Goal: Find specific page/section: Find specific page/section

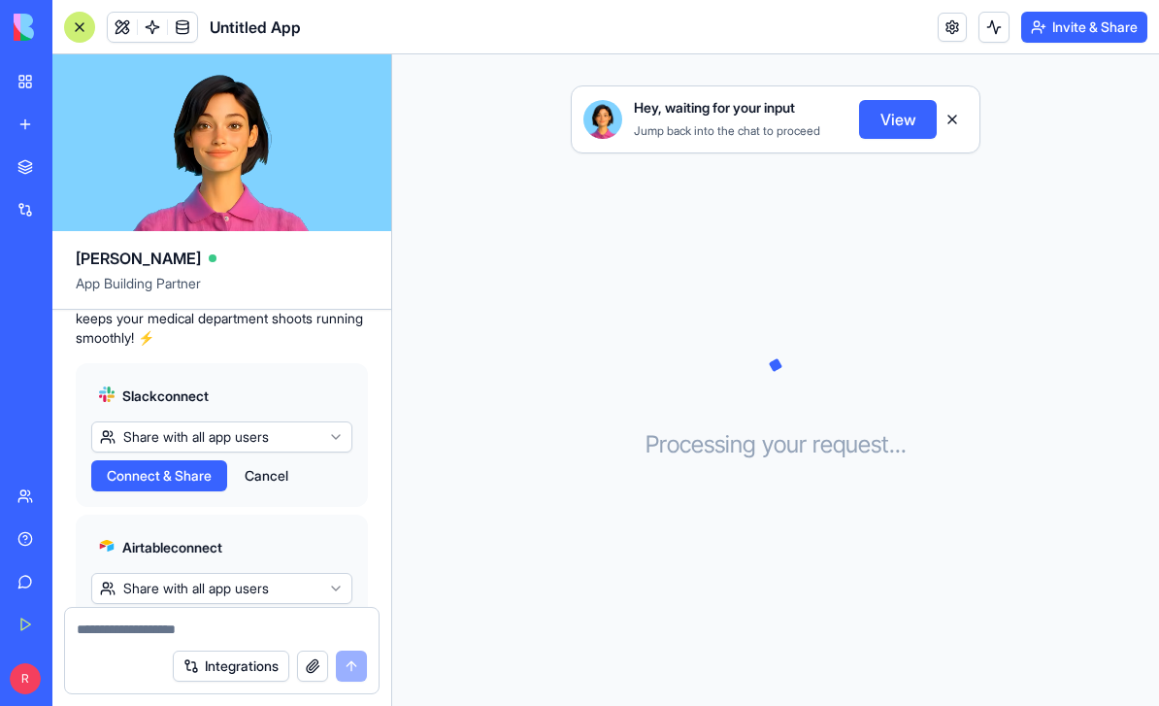
scroll to position [588, 0]
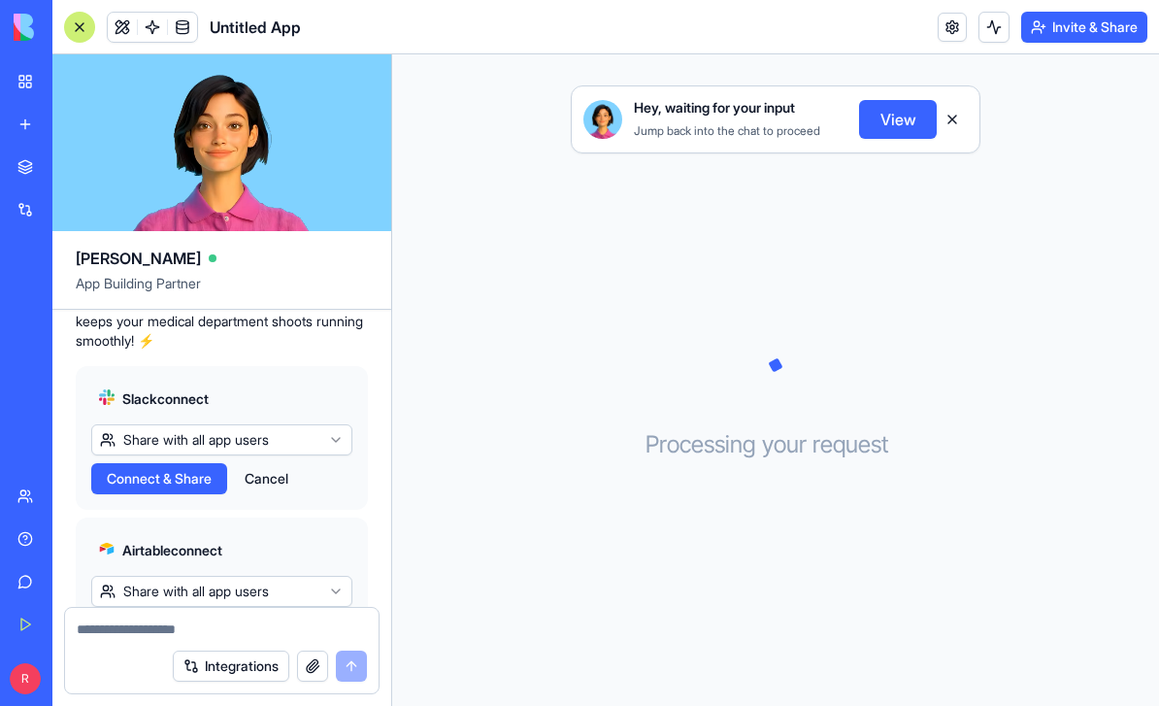
click at [321, 439] on button "Share with all app users" at bounding box center [221, 439] width 261 height 31
click at [335, 437] on html "BETA My Workspace New app Marketplace Integrations Recent Untitled App AI Logo …" at bounding box center [579, 353] width 1159 height 706
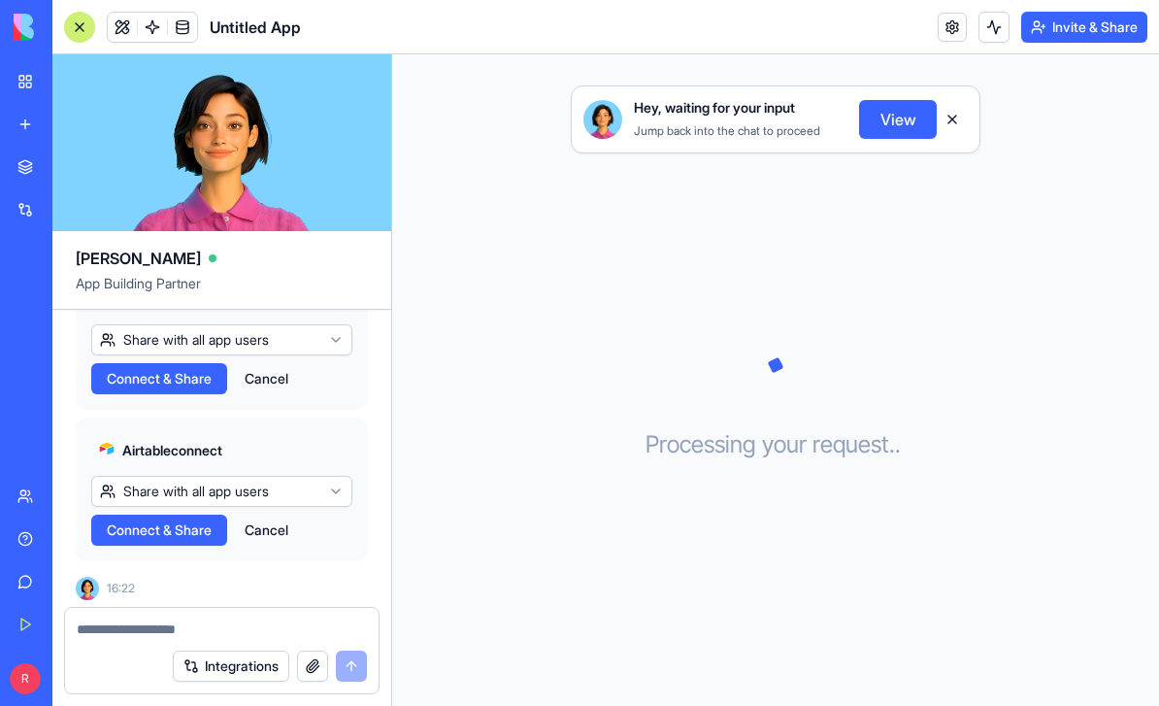
scroll to position [687, 0]
click at [222, 374] on button "Connect & Share" at bounding box center [159, 379] width 136 height 31
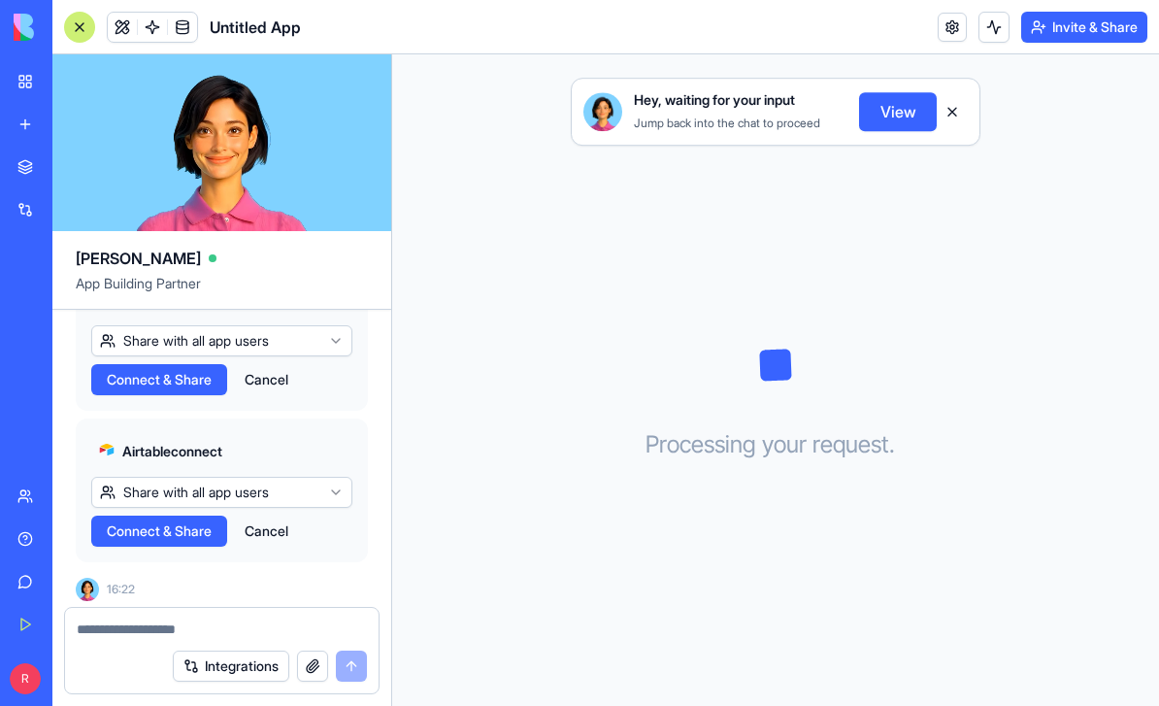
click at [281, 375] on button "Cancel" at bounding box center [266, 379] width 63 height 31
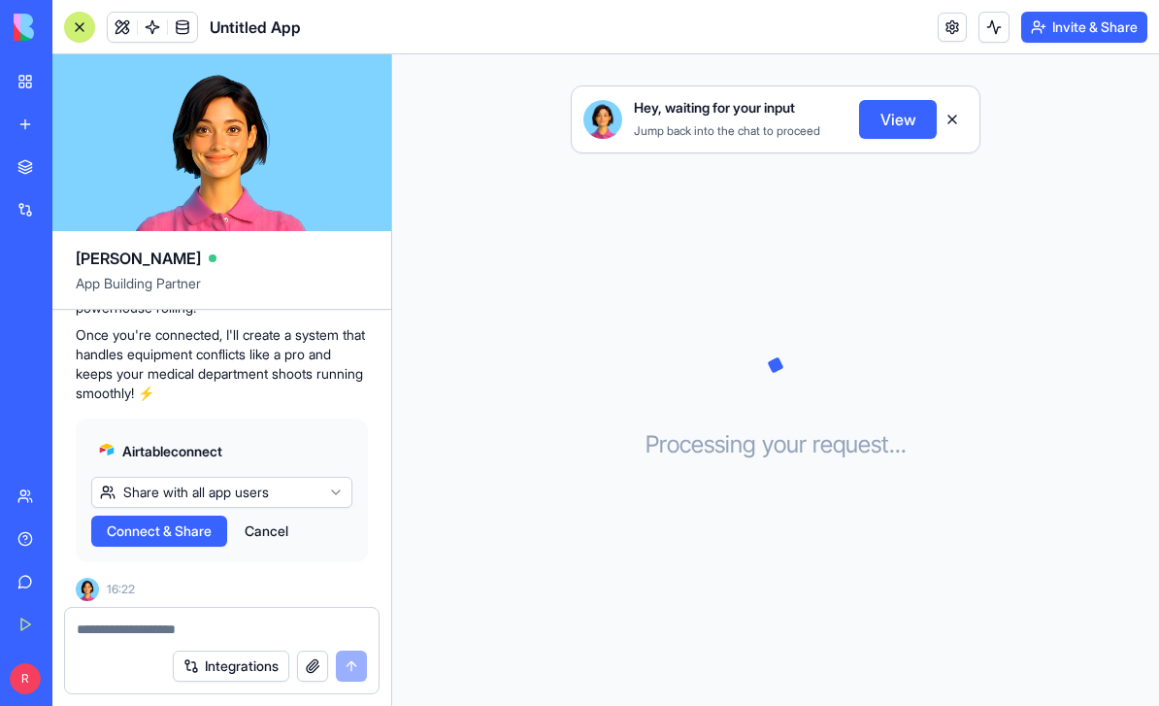
click at [285, 528] on button "Cancel" at bounding box center [266, 530] width 63 height 31
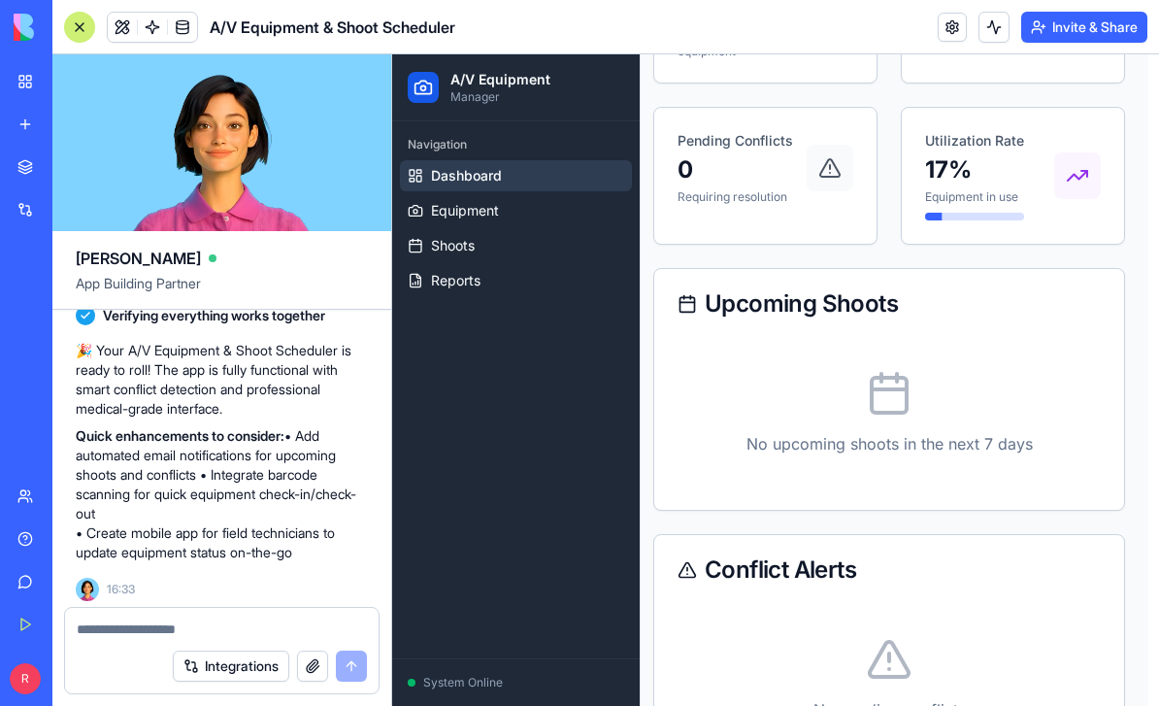
scroll to position [305, 11]
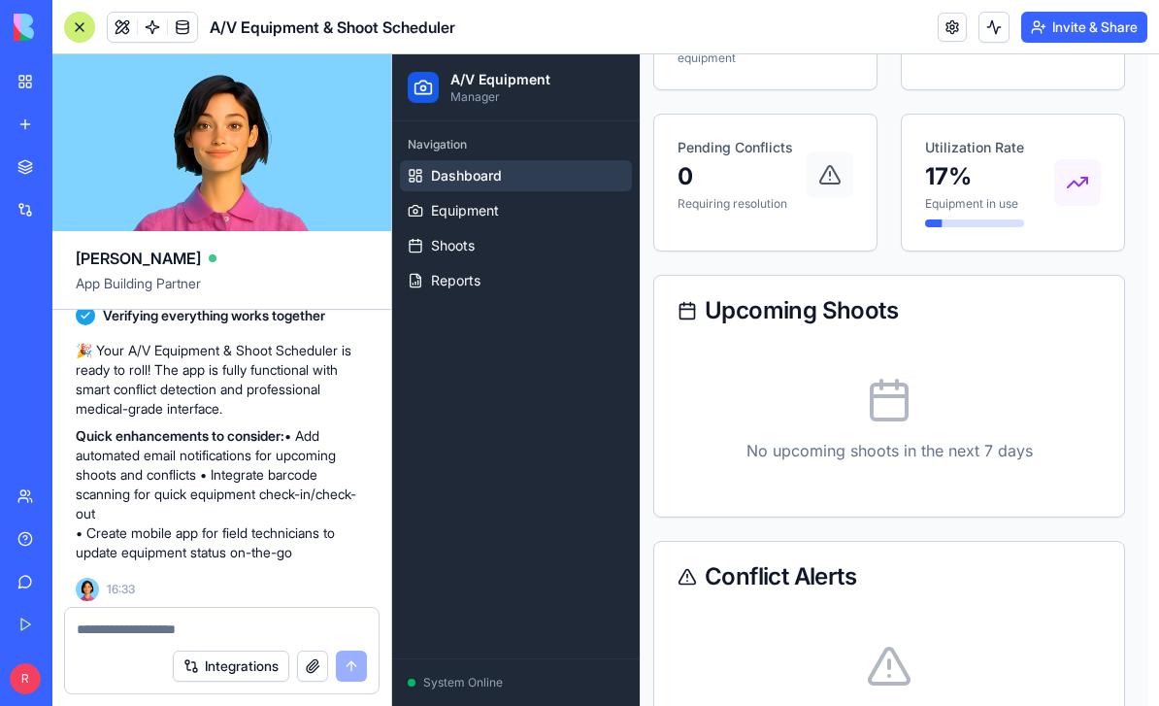
click at [478, 213] on span "Equipment" at bounding box center [465, 210] width 68 height 19
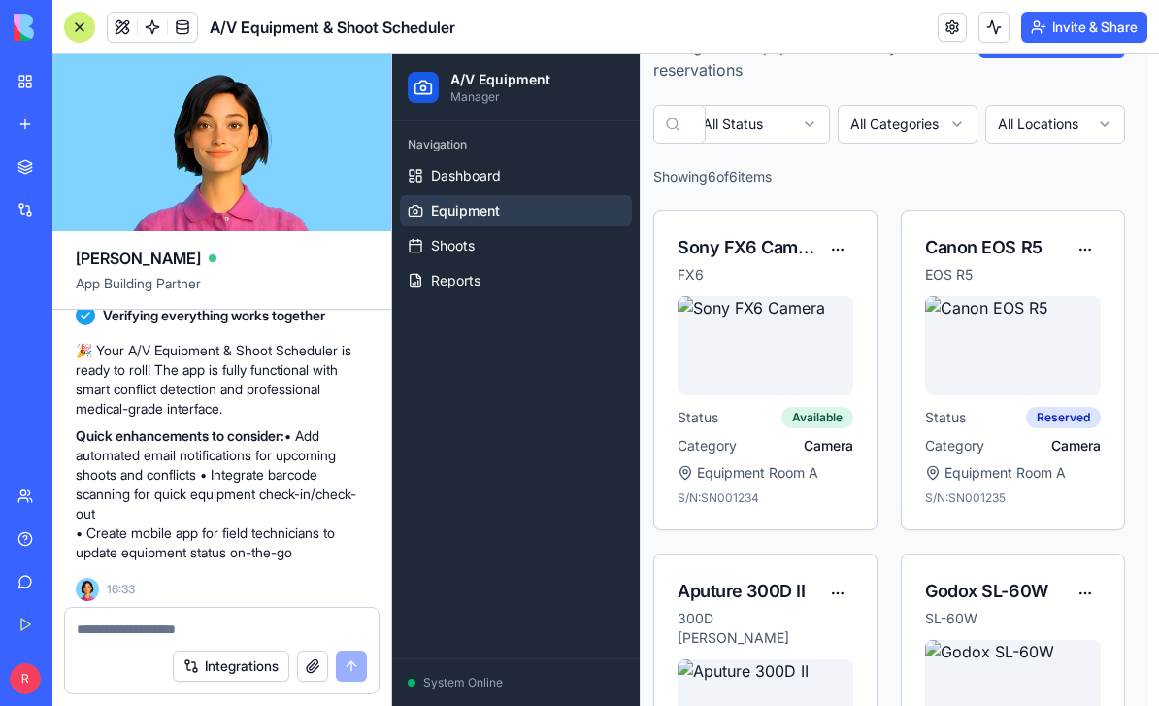
scroll to position [146, 11]
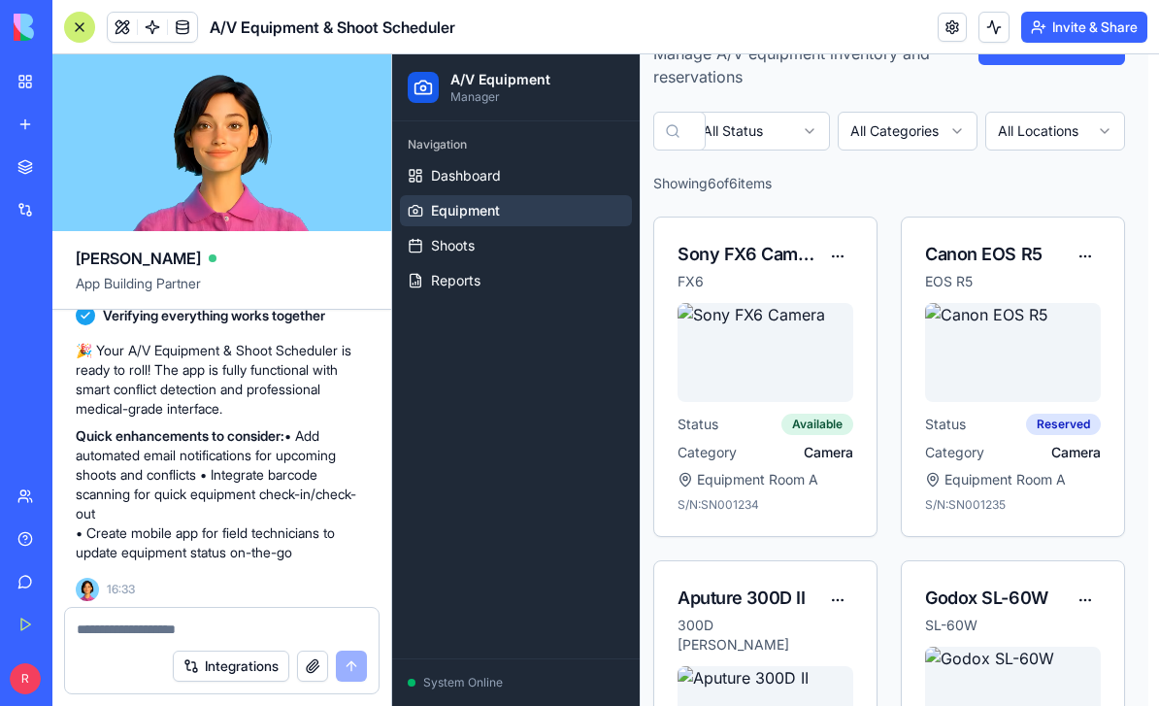
click at [459, 259] on link "Shoots" at bounding box center [516, 245] width 232 height 31
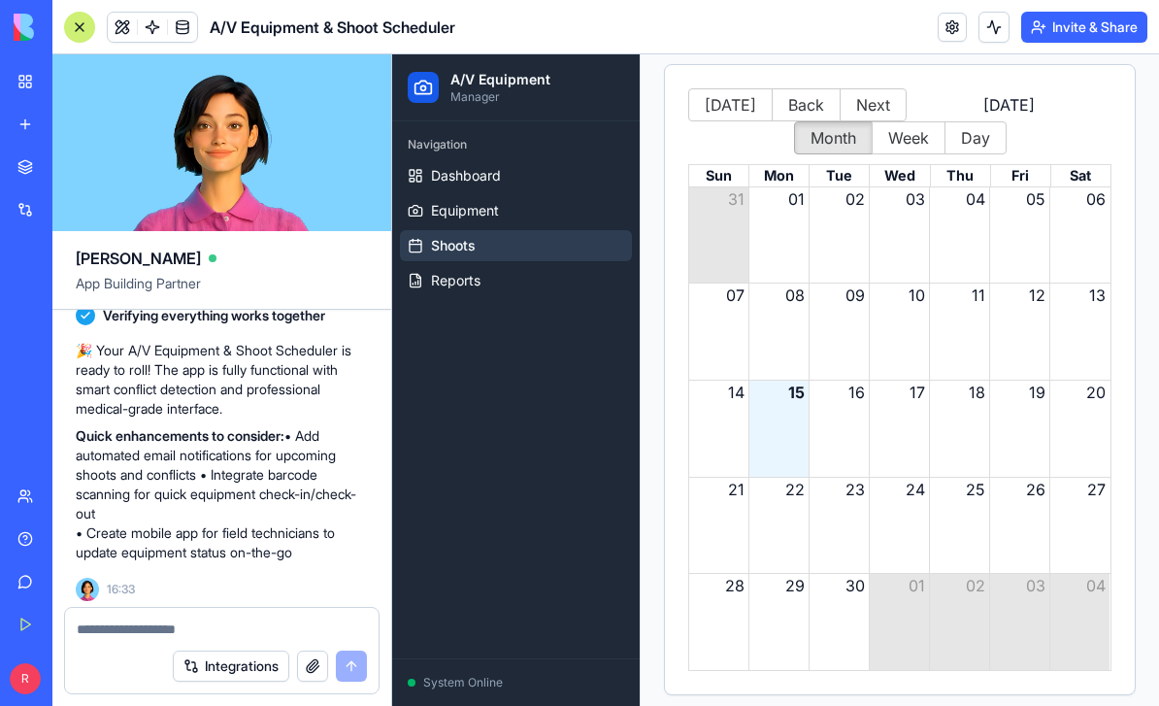
scroll to position [323, 0]
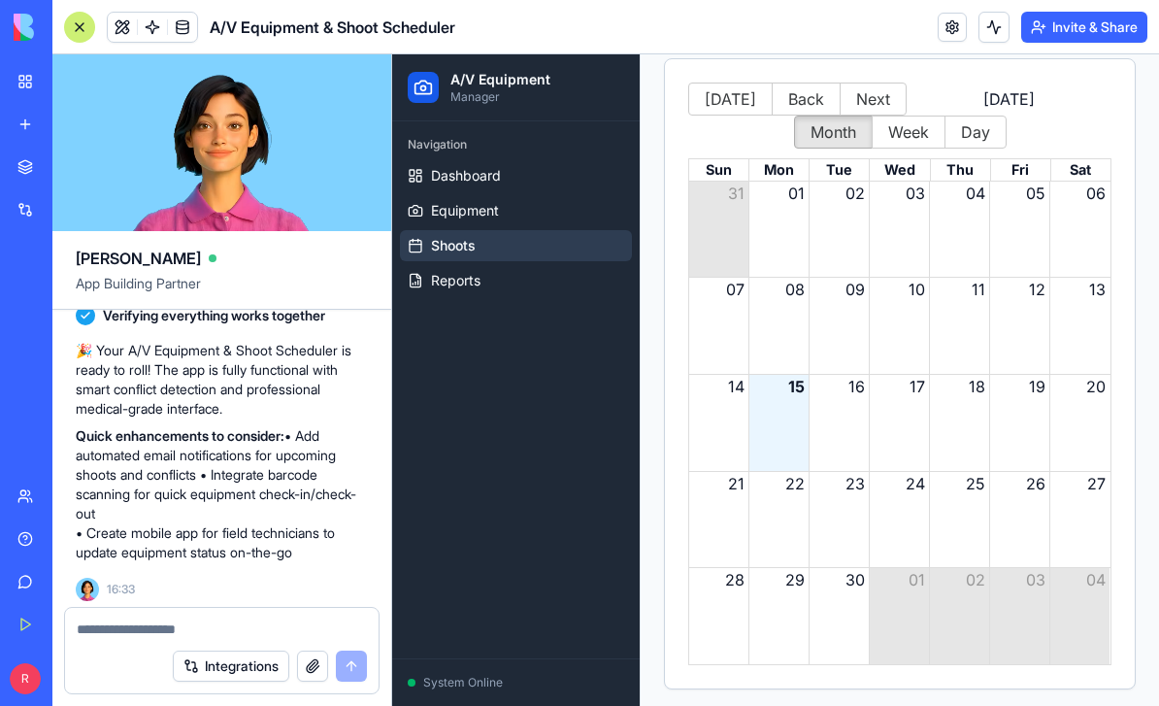
click at [900, 407] on div "Month View" at bounding box center [899, 423] width 60 height 96
click at [904, 389] on div "17" at bounding box center [900, 386] width 60 height 23
click at [842, 397] on div "16" at bounding box center [840, 386] width 60 height 23
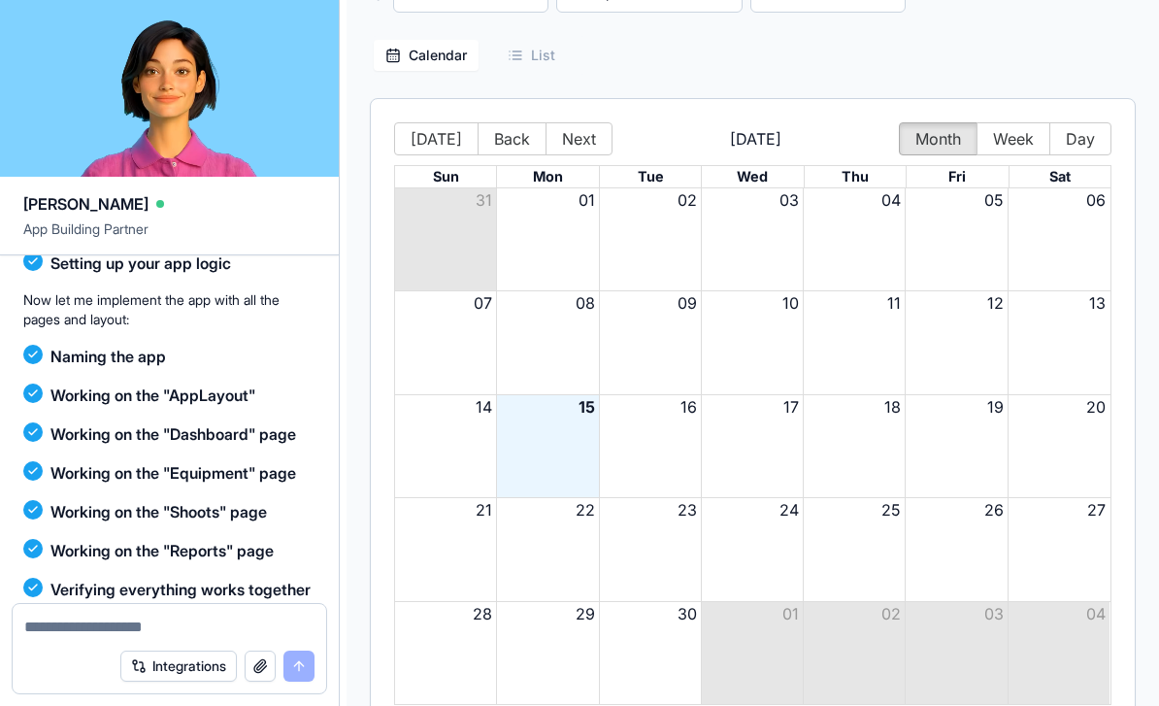
scroll to position [206, 0]
